Goal: Obtain resource: Download file/media

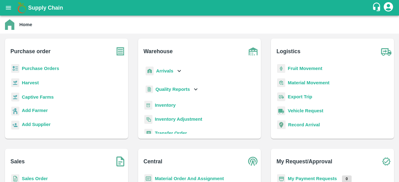
click at [13, 6] on button "open drawer" at bounding box center [8, 8] width 14 height 14
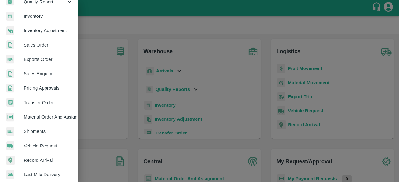
scroll to position [79, 0]
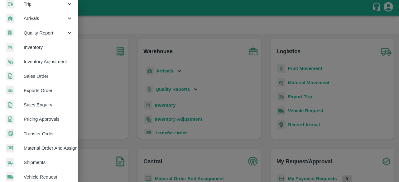
click at [55, 47] on span "Inventory" at bounding box center [48, 47] width 49 height 7
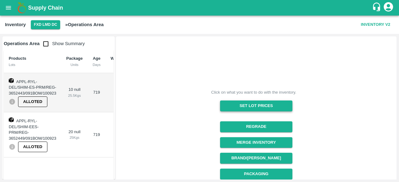
click at [263, 105] on button "Set Lot Prices" at bounding box center [256, 106] width 72 height 11
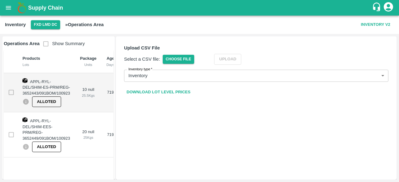
click at [159, 91] on link "Download Lot Level Prices" at bounding box center [158, 92] width 69 height 11
